Goal: Task Accomplishment & Management: Use online tool/utility

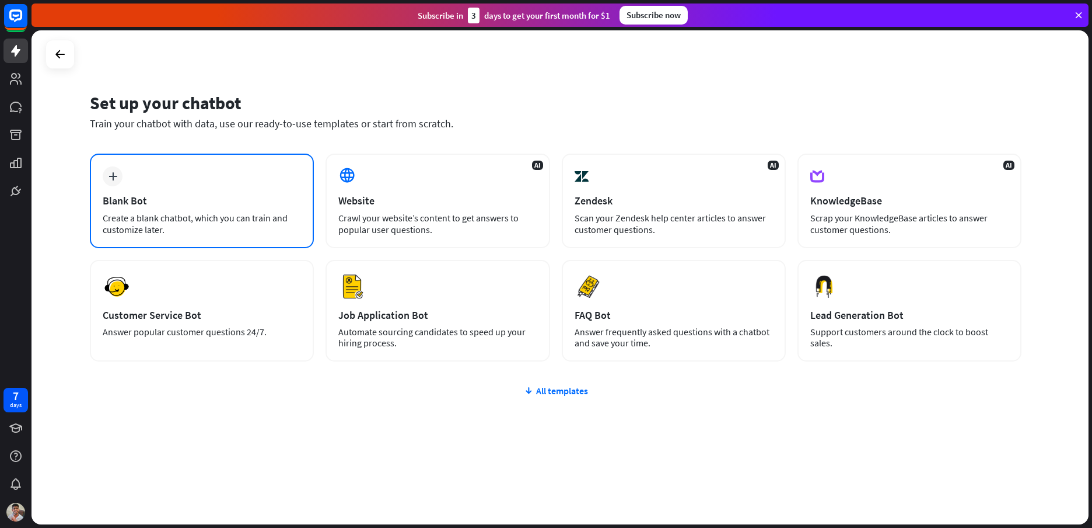
click at [261, 203] on div "Blank Bot" at bounding box center [202, 200] width 198 height 13
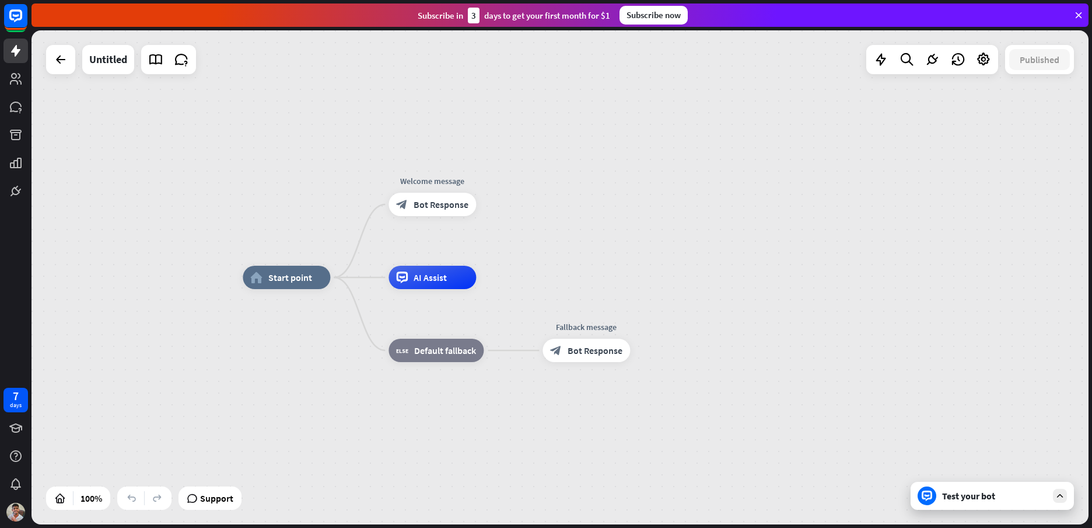
click at [990, 498] on div "Test your bot" at bounding box center [994, 496] width 105 height 12
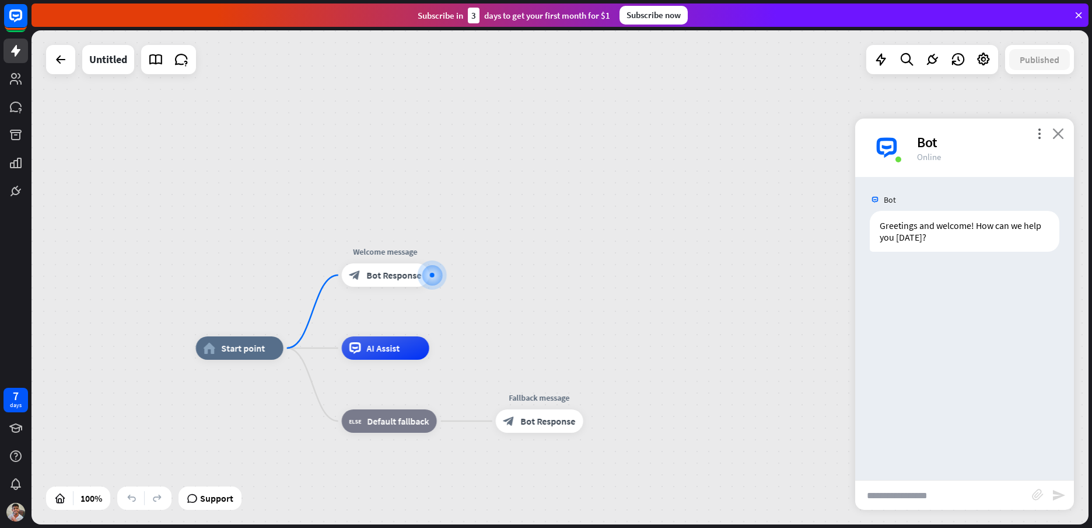
click at [1062, 136] on icon "close" at bounding box center [1059, 133] width 12 height 11
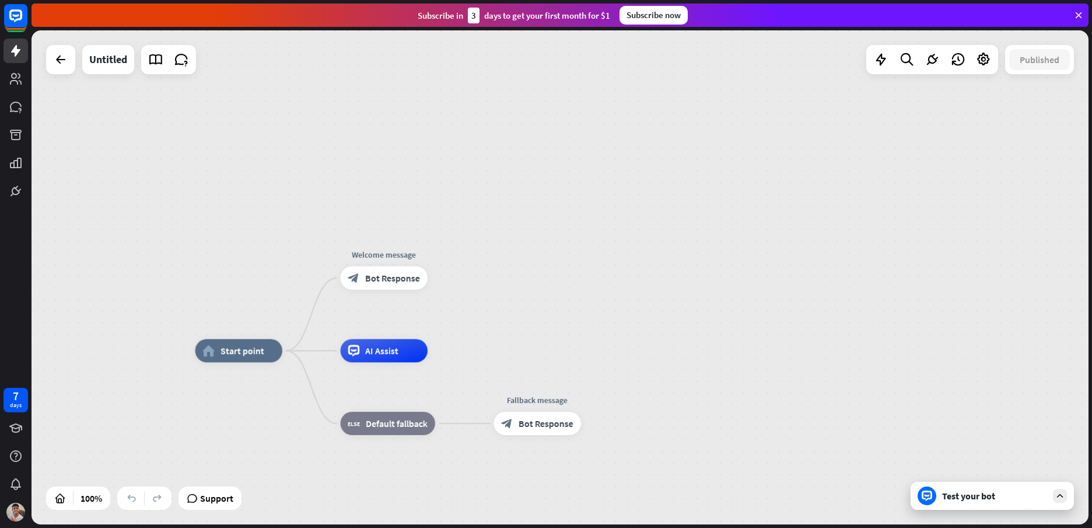
click at [75, 58] on div at bounding box center [60, 59] width 29 height 29
click at [70, 55] on div at bounding box center [60, 59] width 23 height 23
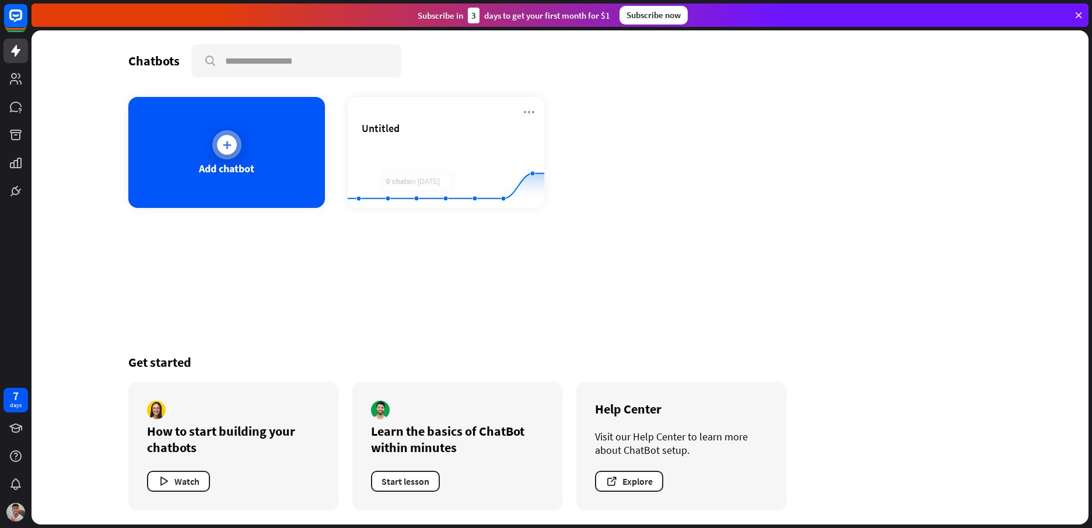
click at [224, 171] on div "Add chatbot" at bounding box center [226, 168] width 55 height 13
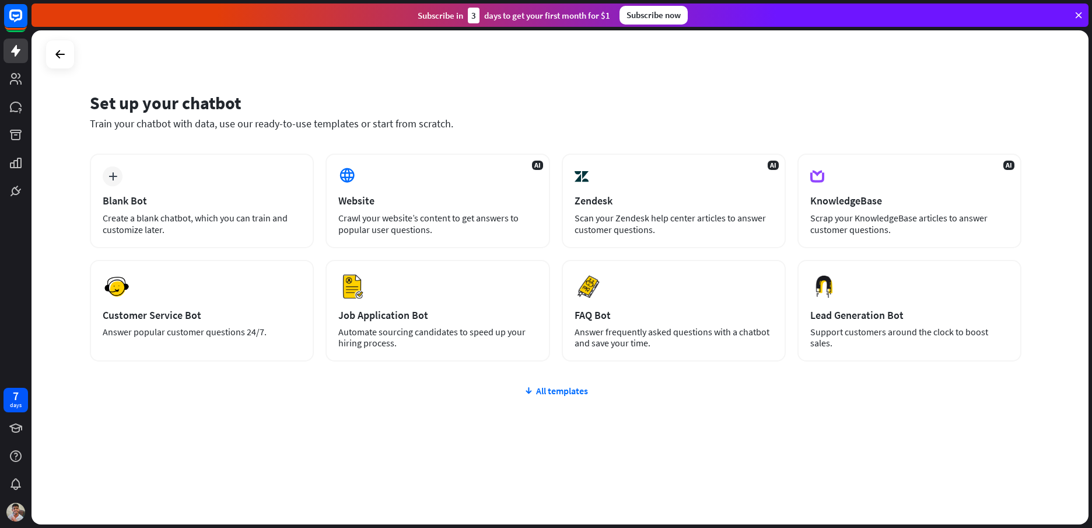
click at [452, 188] on div "AI Website Crawl your website’s content to get answers to popular user question…" at bounding box center [438, 200] width 224 height 95
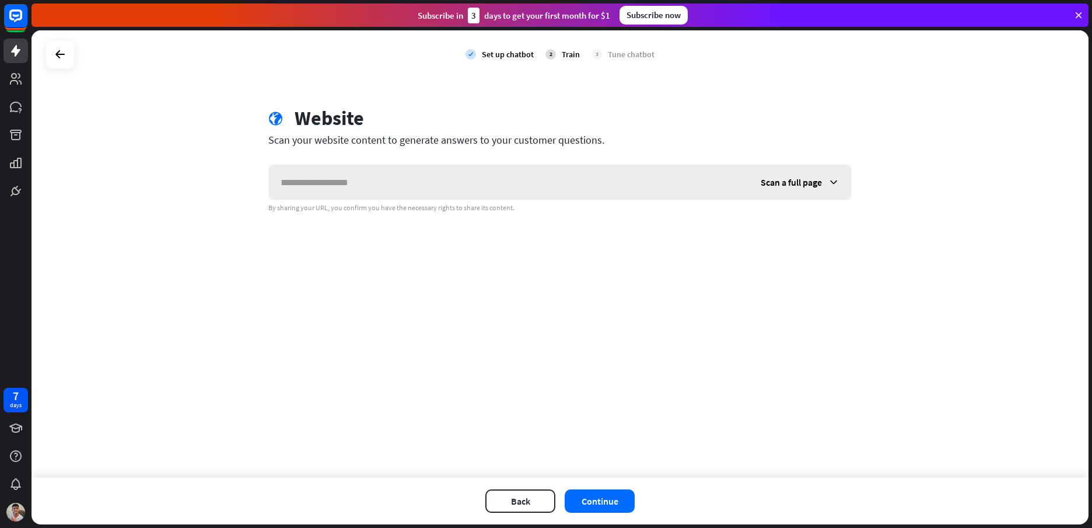
click at [799, 177] on span "Scan a full page" at bounding box center [791, 182] width 61 height 12
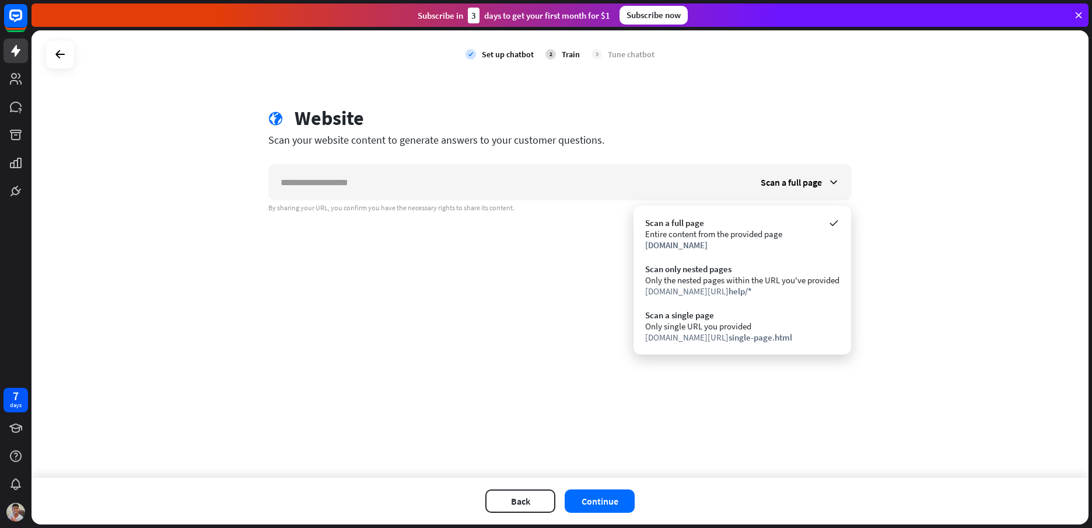
click at [924, 160] on div "check Set up chatbot 2 Train 3 Tune chatbot globe Website Scan your website con…" at bounding box center [560, 253] width 1057 height 447
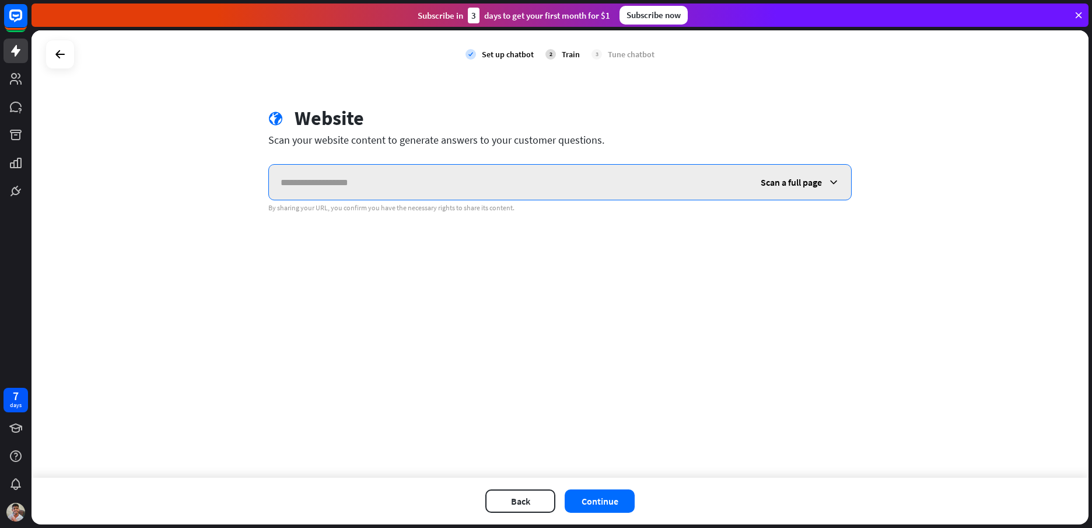
click at [472, 188] on input "text" at bounding box center [509, 182] width 480 height 35
type input "**********"
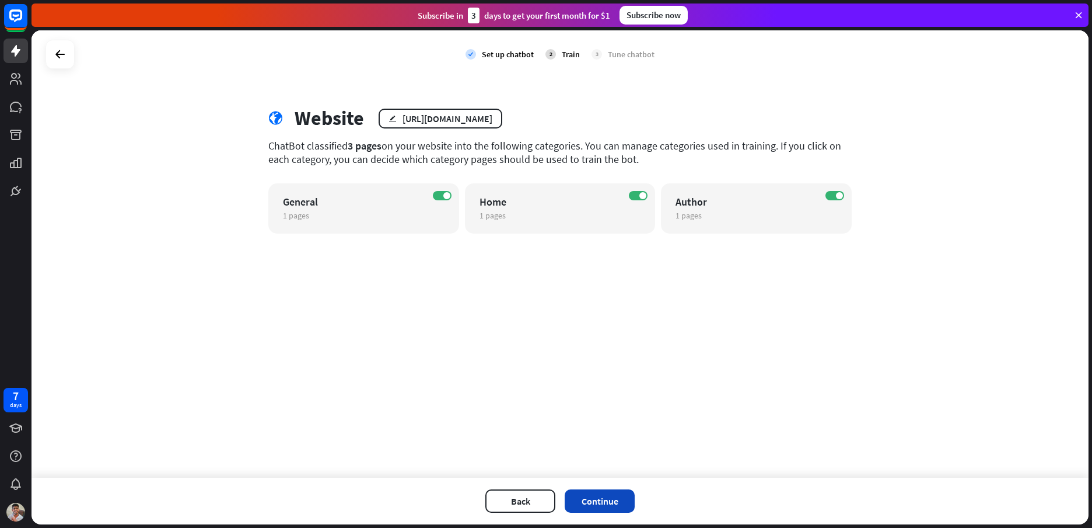
click at [605, 507] on button "Continue" at bounding box center [600, 500] width 70 height 23
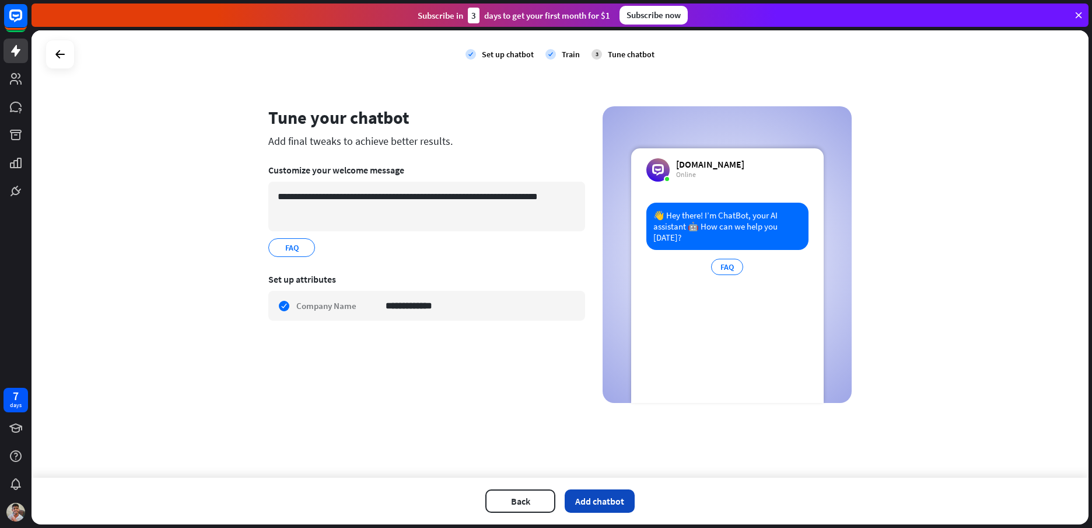
click at [614, 508] on button "Add chatbot" at bounding box center [600, 500] width 70 height 23
